Goal: Task Accomplishment & Management: Manage account settings

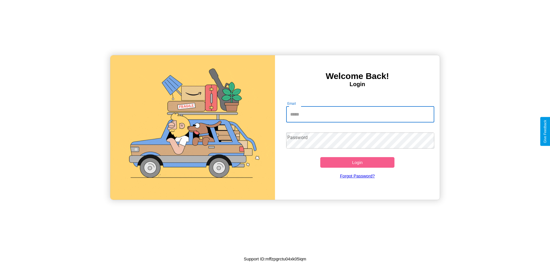
click at [360, 114] on input "Email" at bounding box center [360, 115] width 148 height 16
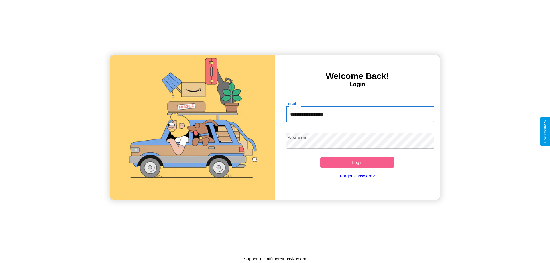
type input "**********"
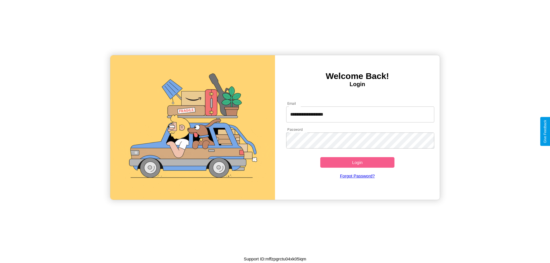
click at [357, 163] on button "Login" at bounding box center [357, 162] width 74 height 11
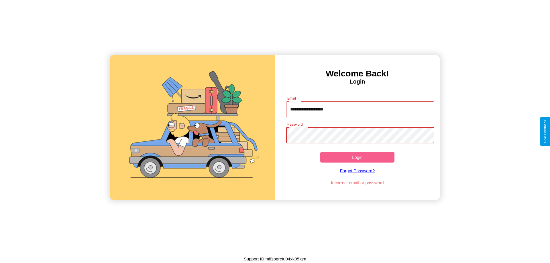
click at [357, 157] on button "Login" at bounding box center [357, 157] width 74 height 11
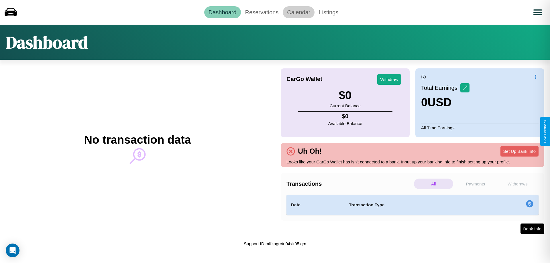
click at [299, 12] on link "Calendar" at bounding box center [299, 12] width 32 height 12
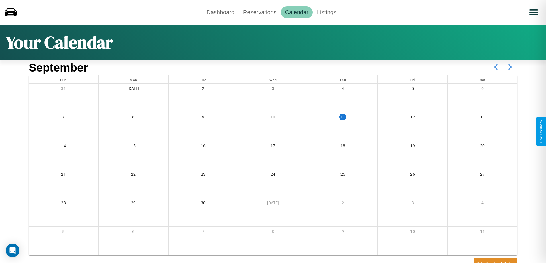
click at [510, 67] on icon at bounding box center [510, 67] width 14 height 14
click at [260, 12] on link "Reservations" at bounding box center [260, 12] width 42 height 12
